Goal: Task Accomplishment & Management: Manage account settings

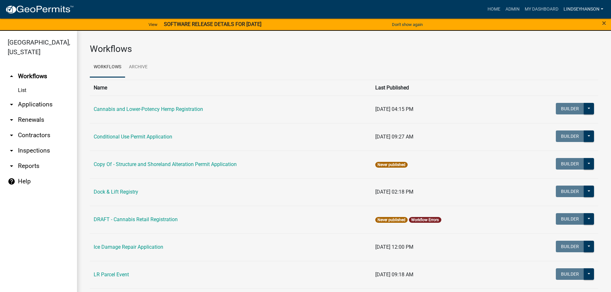
click at [580, 8] on link "Lindseyhanson" at bounding box center [583, 9] width 45 height 12
click at [576, 63] on link "Logout" at bounding box center [580, 62] width 51 height 15
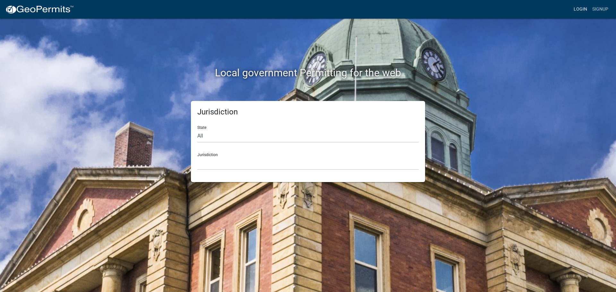
click at [583, 12] on link "Login" at bounding box center [580, 9] width 19 height 12
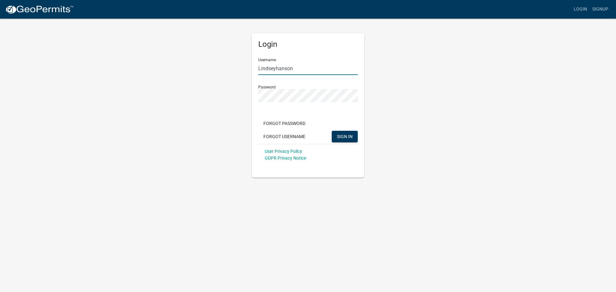
click at [286, 71] on input "Lindseyhanson" at bounding box center [307, 68] width 99 height 13
type input "kneisl"
click at [332, 131] on button "SIGN IN" at bounding box center [345, 137] width 26 height 12
